Goal: Task Accomplishment & Management: Use online tool/utility

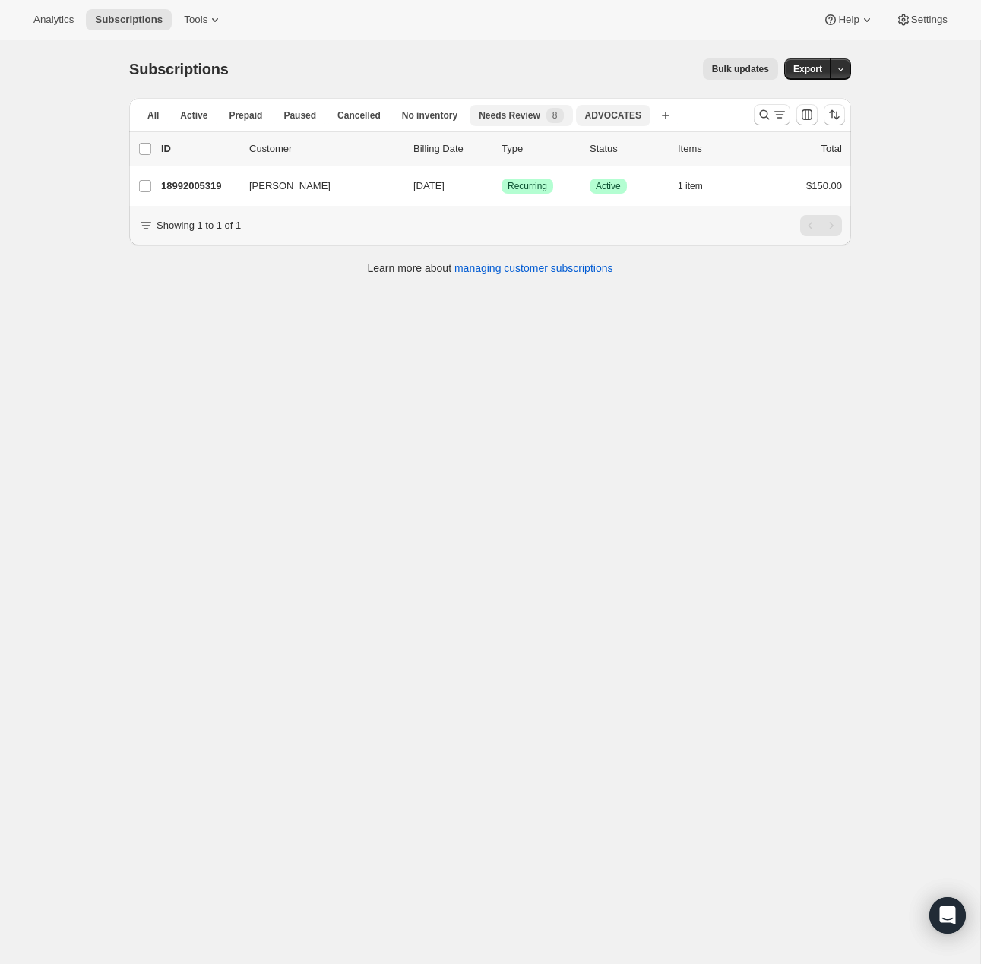
click at [637, 118] on span "ADVOCATES" at bounding box center [613, 115] width 56 height 12
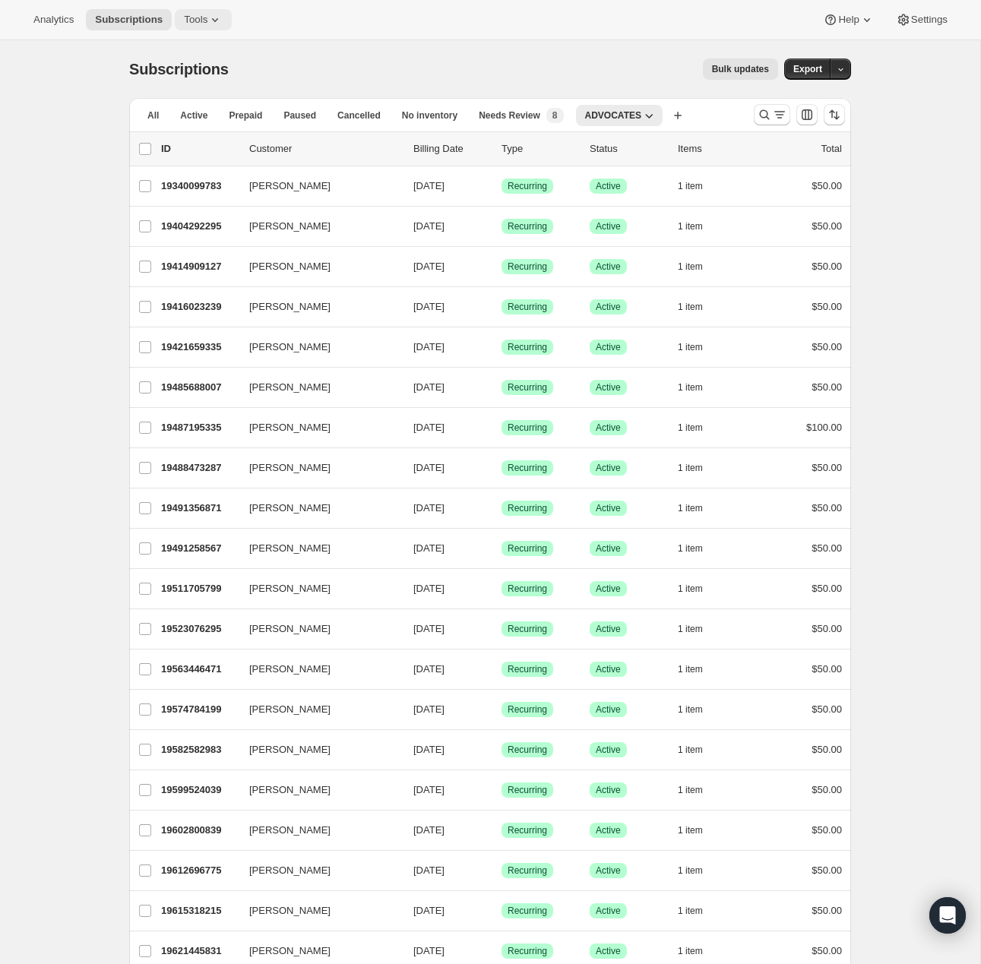
click at [218, 21] on icon at bounding box center [214, 19] width 15 height 15
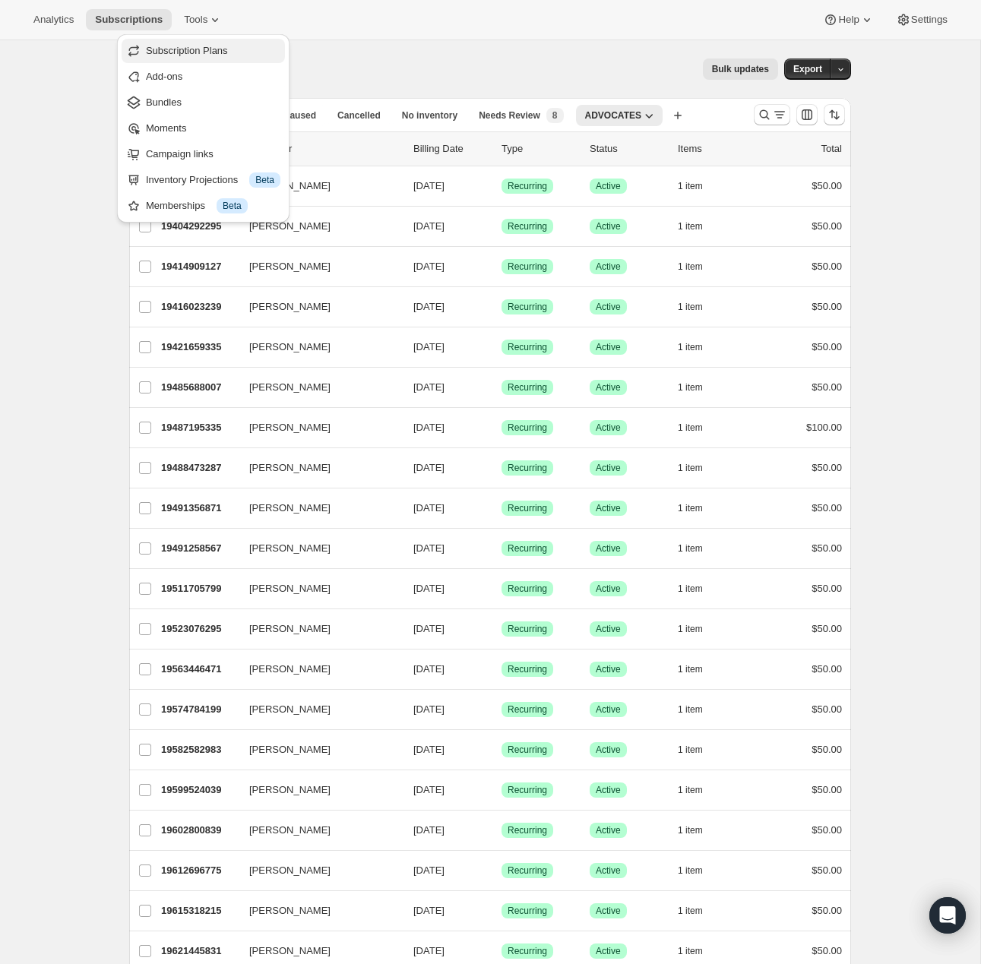
click at [205, 51] on span "Subscription Plans" at bounding box center [187, 50] width 82 height 11
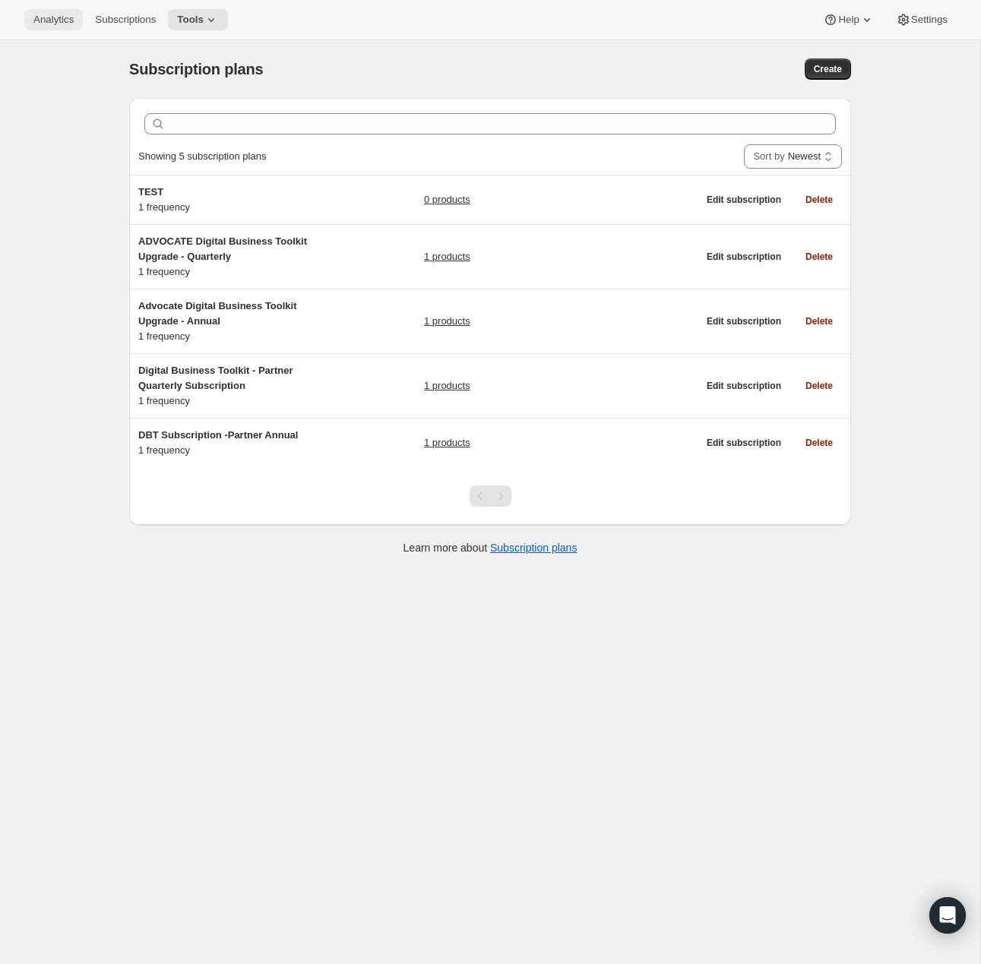
click at [77, 11] on button "Analytics" at bounding box center [53, 19] width 59 height 21
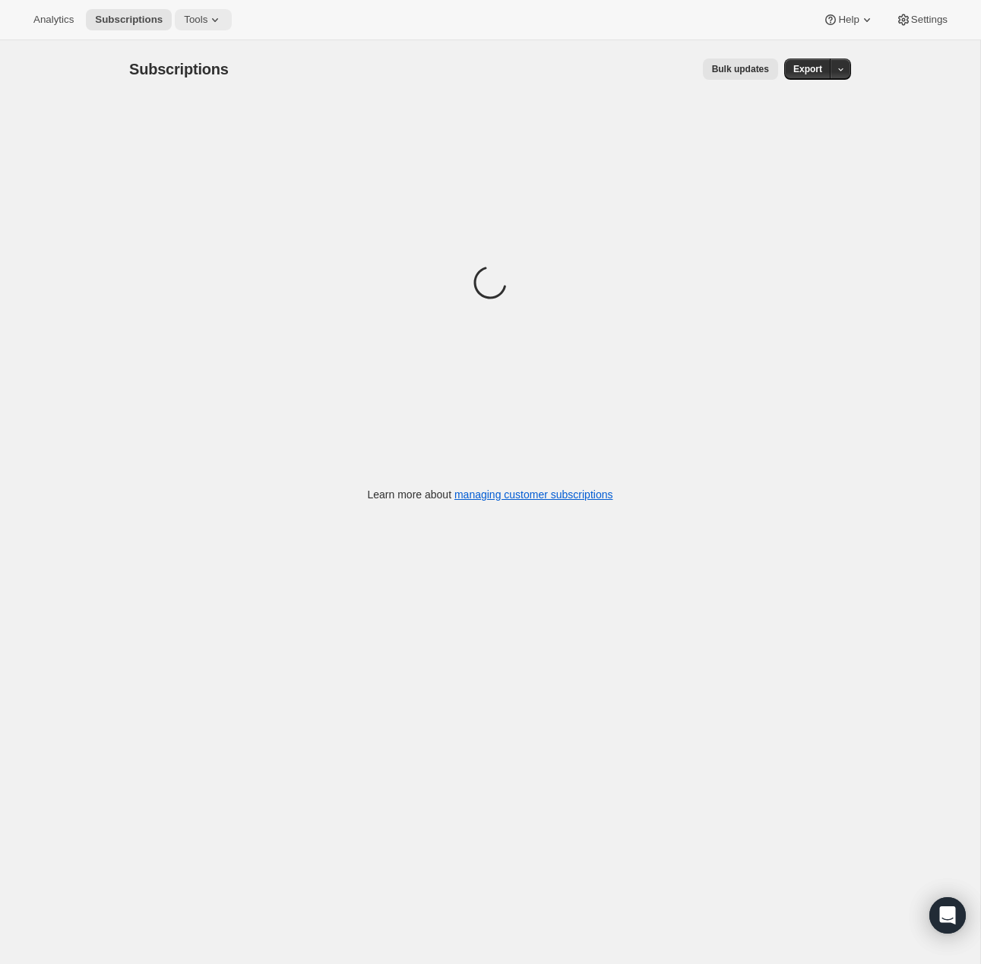
click at [201, 14] on span "Tools" at bounding box center [196, 20] width 24 height 12
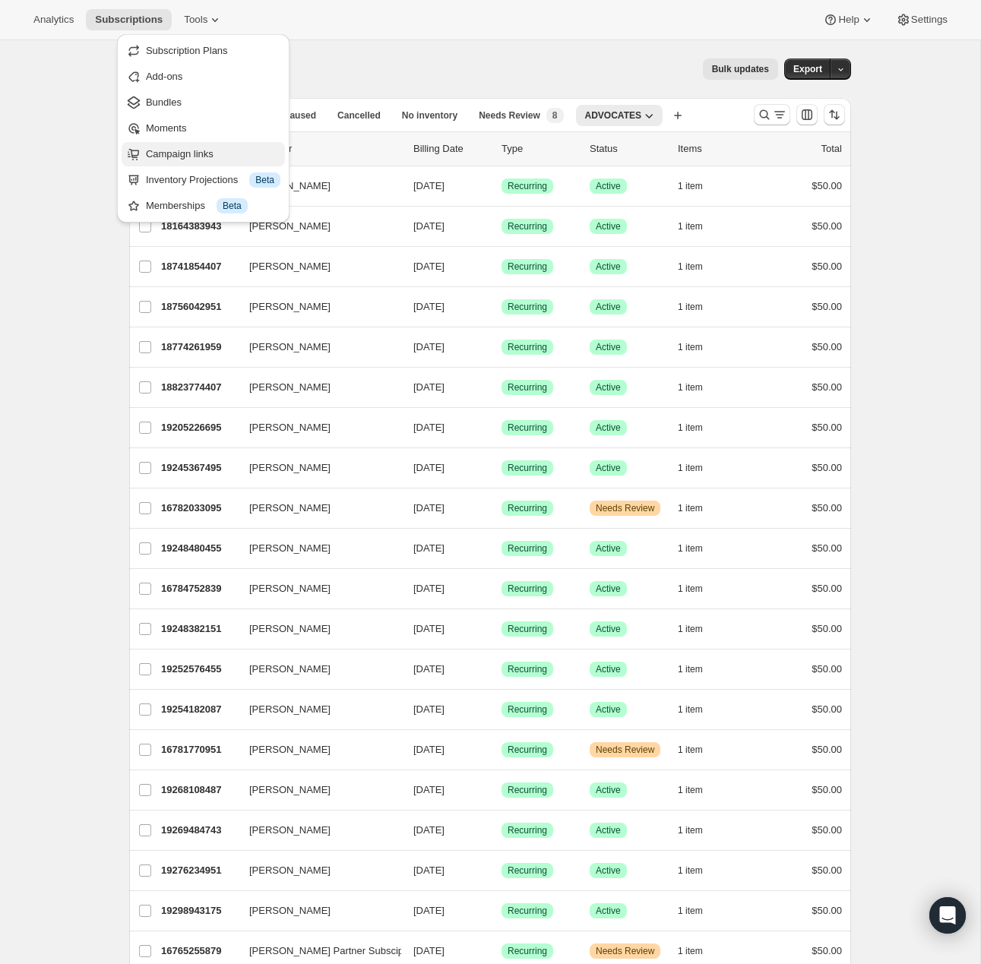
click at [182, 157] on span "Campaign links" at bounding box center [180, 153] width 68 height 11
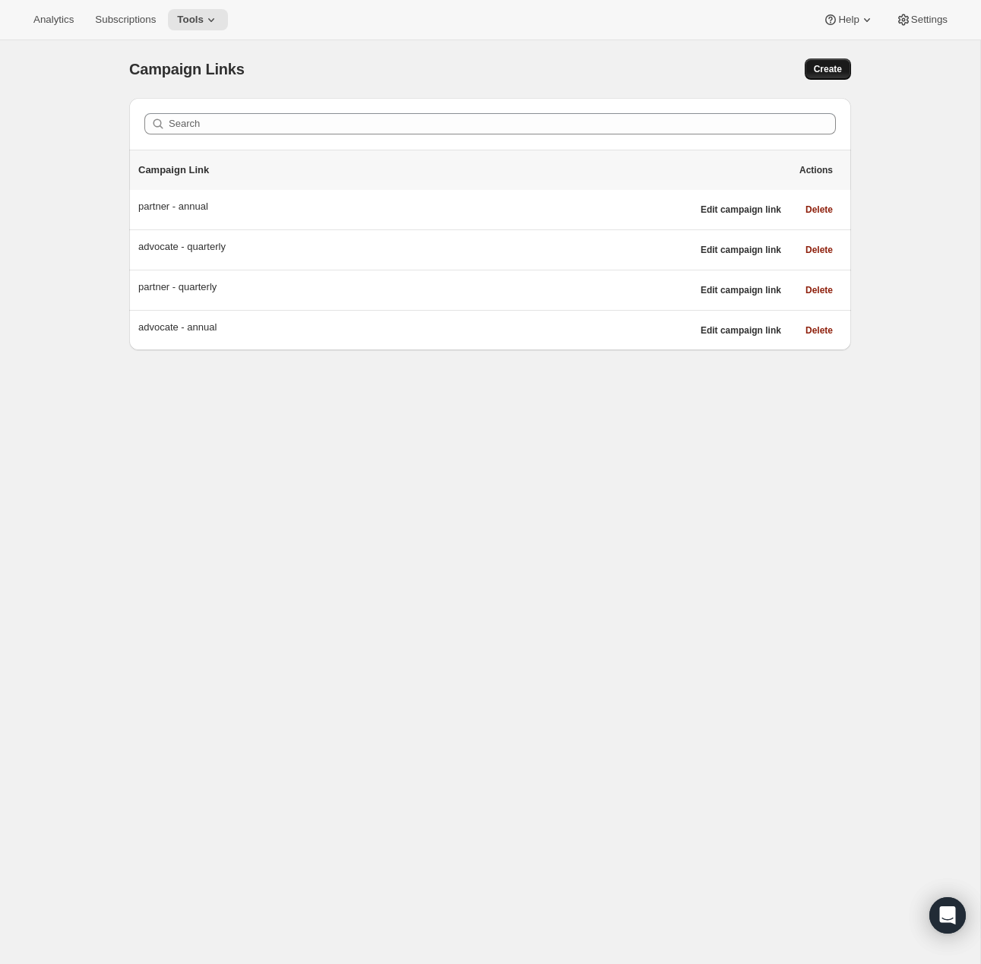
click at [841, 77] on button "Create" at bounding box center [828, 69] width 46 height 21
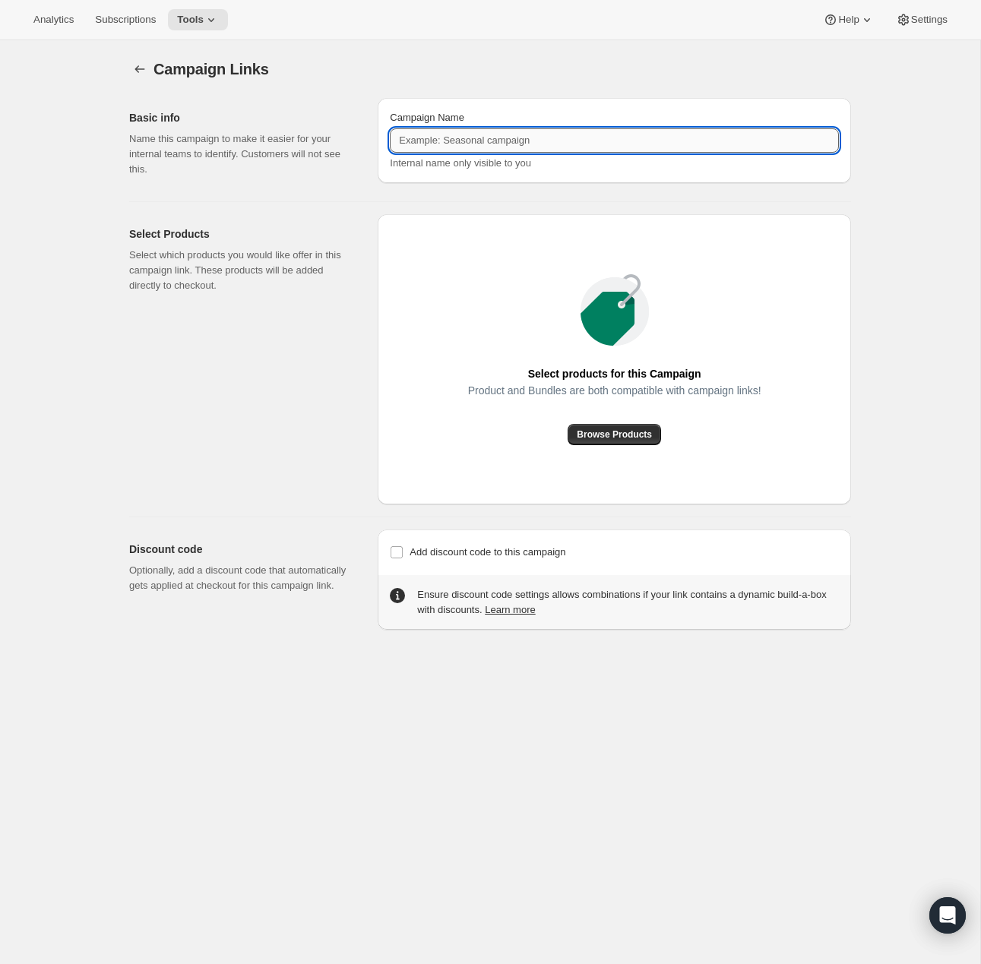
click at [539, 149] on input "Campaign Name" at bounding box center [614, 140] width 449 height 24
click at [628, 438] on span "Browse Products" at bounding box center [614, 435] width 75 height 12
click at [595, 136] on input "Pro-Tote" at bounding box center [614, 140] width 449 height 24
type input "Pro-Capsule"
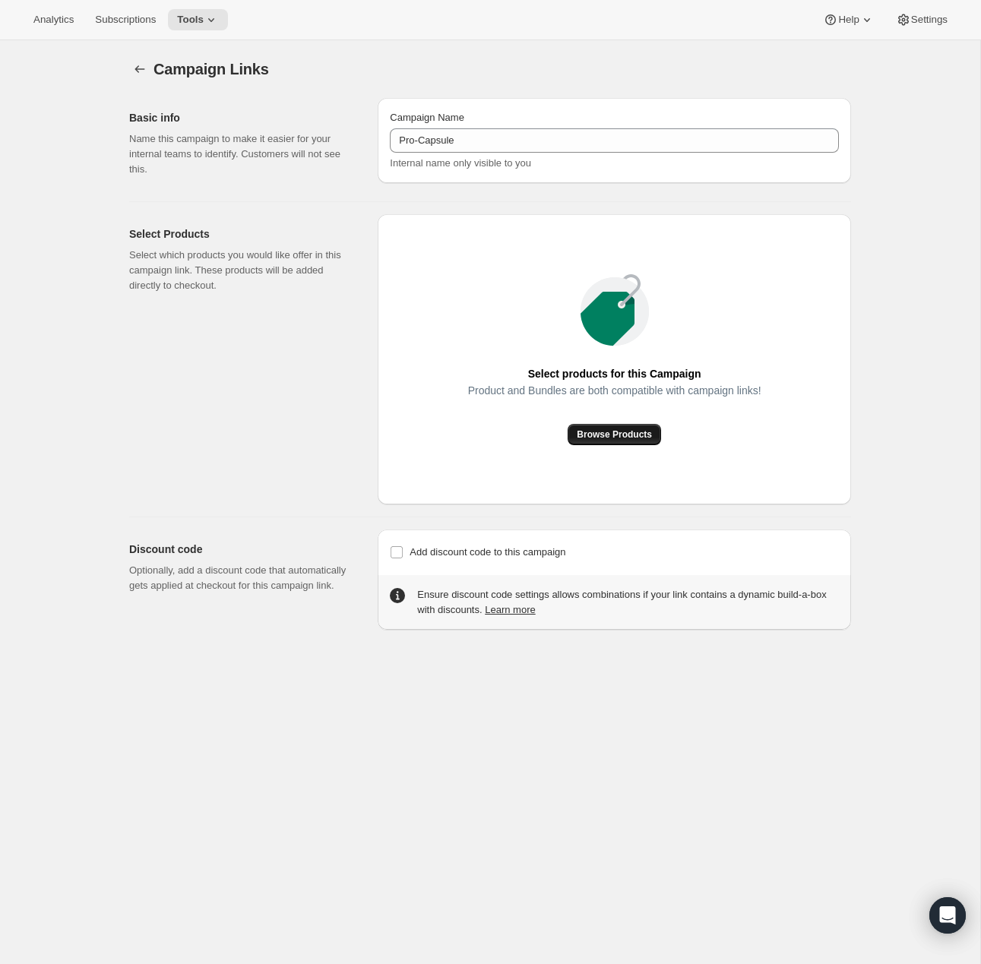
click at [634, 442] on button "Browse Products" at bounding box center [614, 434] width 93 height 21
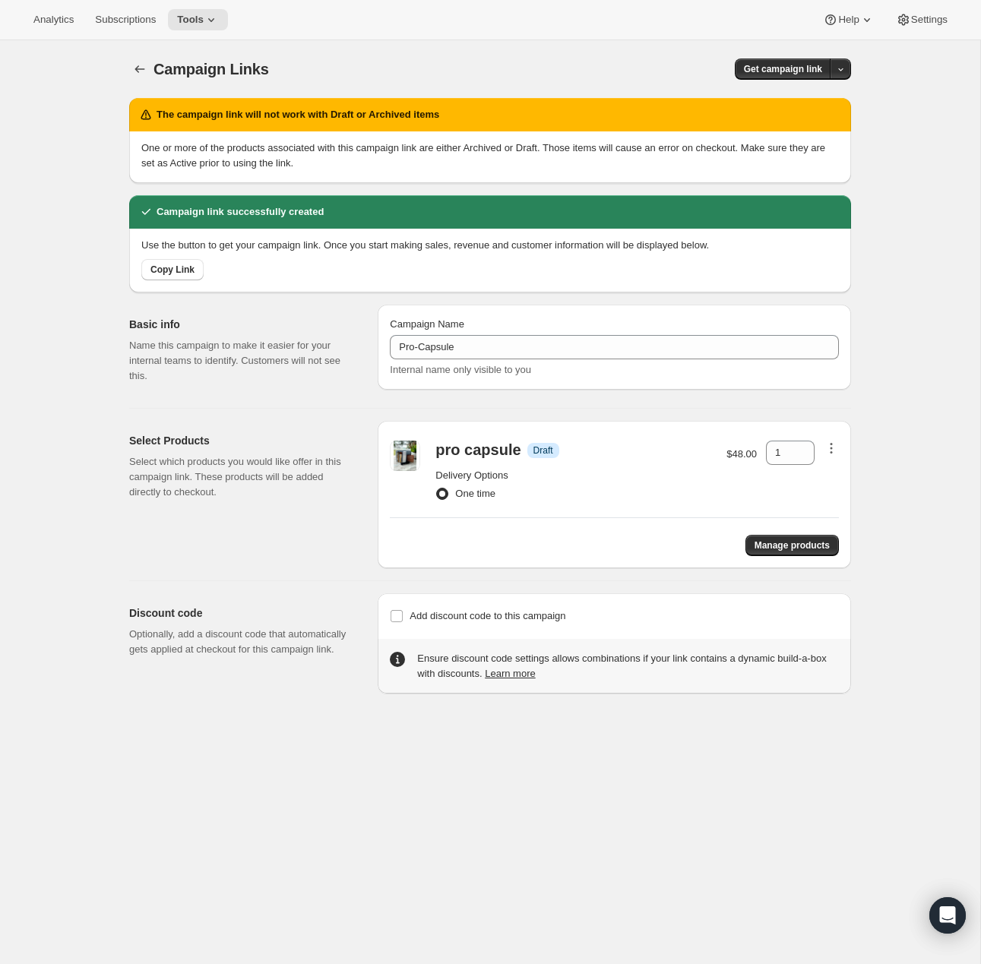
click at [834, 452] on icon "button" at bounding box center [831, 448] width 15 height 15
